Goal: Navigation & Orientation: Find specific page/section

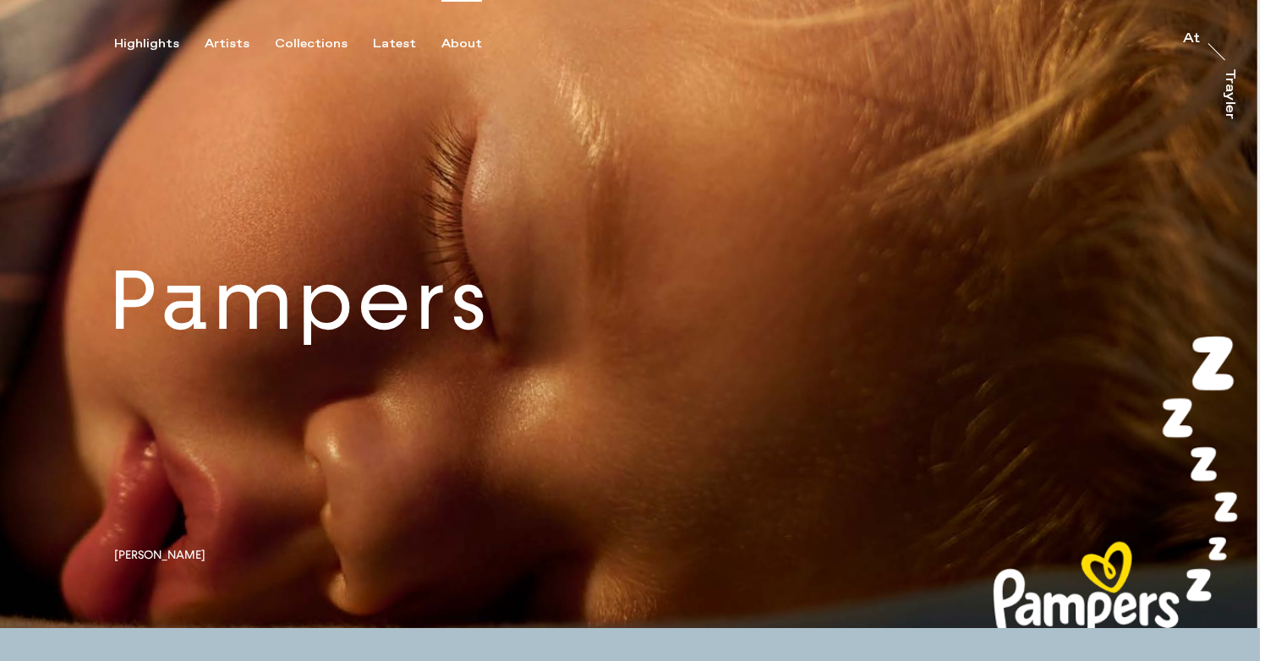
click at [441, 41] on div "About" at bounding box center [461, 43] width 41 height 15
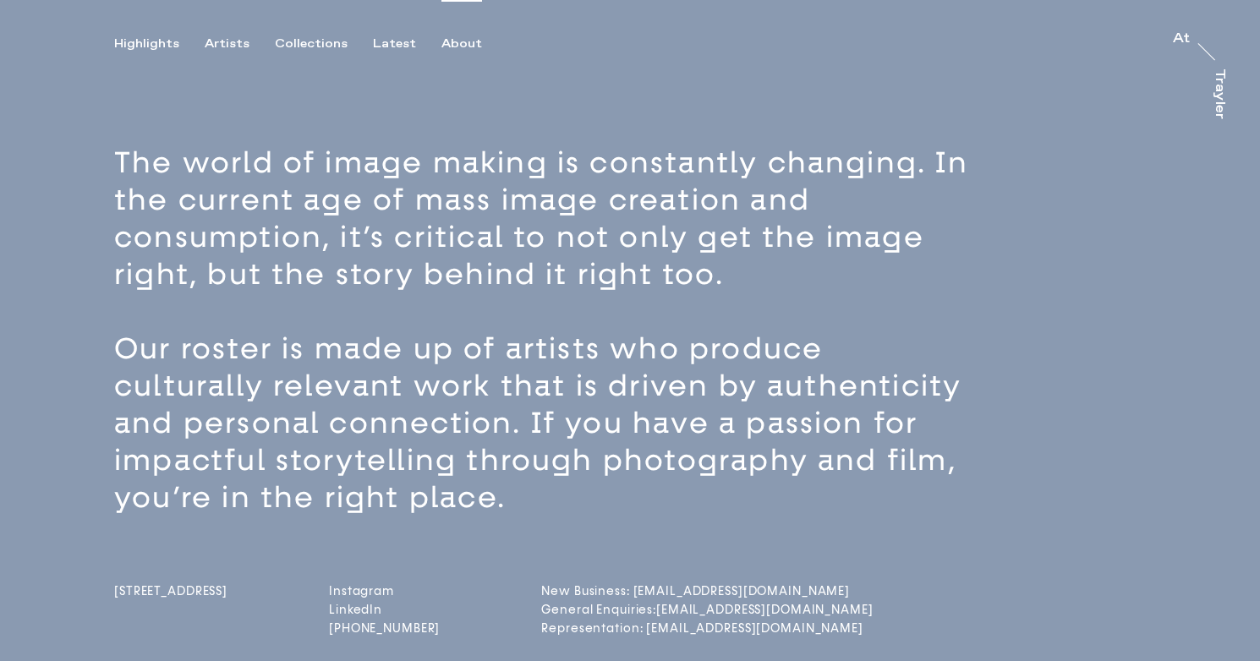
click at [443, 41] on div "About" at bounding box center [461, 43] width 41 height 15
click at [446, 43] on div "About" at bounding box center [461, 43] width 41 height 15
click at [219, 45] on div "Artists" at bounding box center [227, 43] width 45 height 15
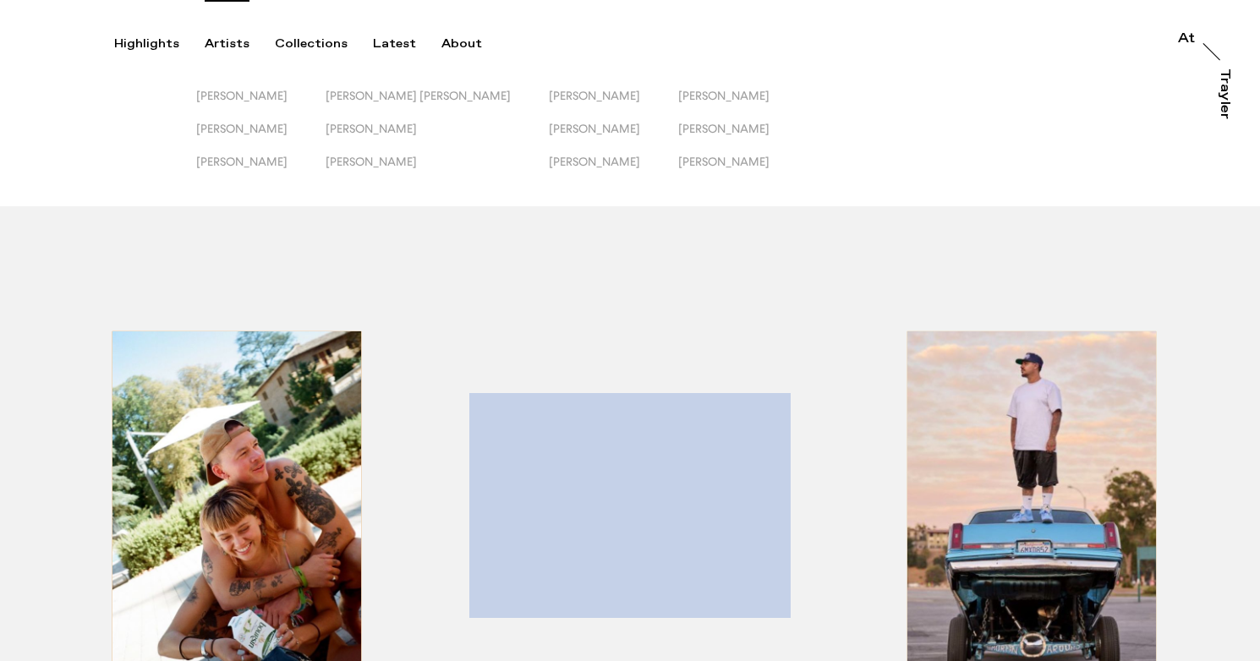
scroll to position [3, 0]
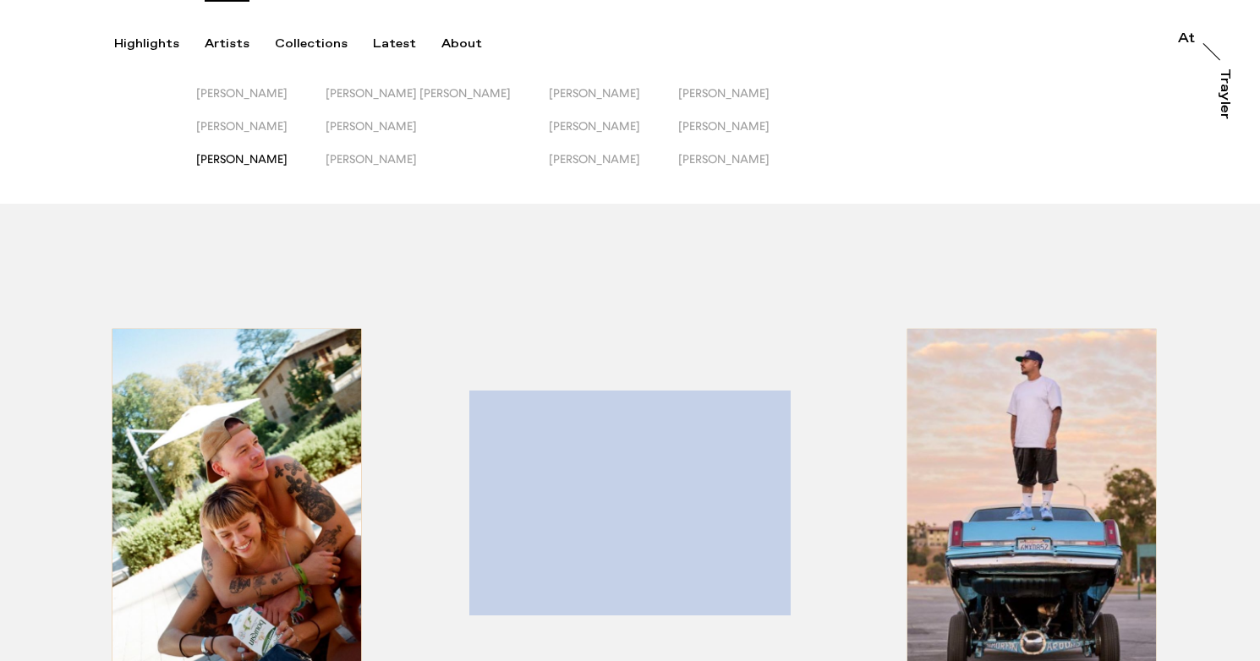
click at [287, 157] on span "[PERSON_NAME]" at bounding box center [241, 159] width 91 height 14
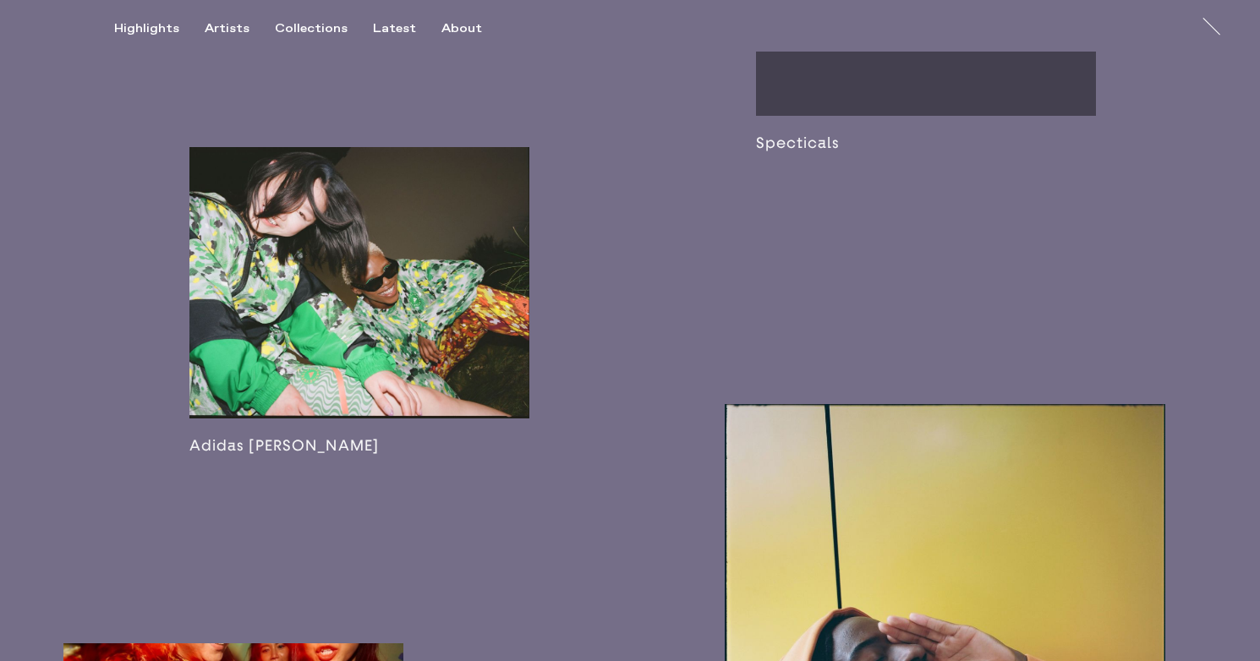
scroll to position [2570, 0]
